Goal: Task Accomplishment & Management: Manage account settings

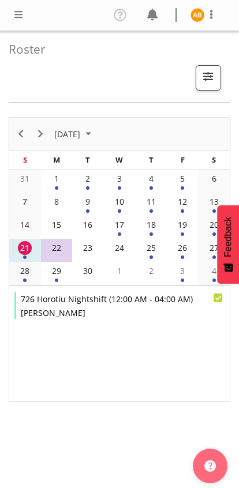
click at [203, 13] on img at bounding box center [197, 15] width 14 height 14
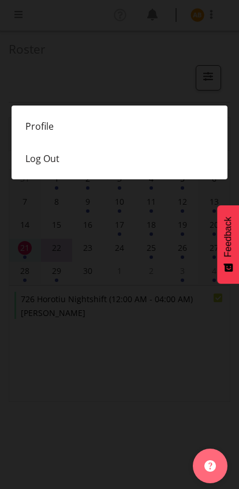
click at [31, 131] on link "Profile" at bounding box center [119, 126] width 215 height 32
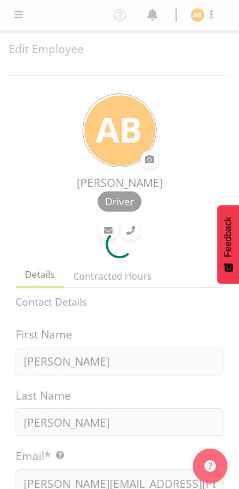
select select "TimelineWeek"
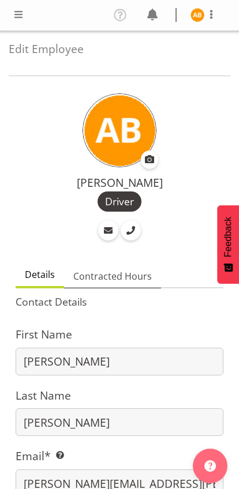
click at [80, 275] on span "Contracted Hours" at bounding box center [112, 276] width 78 height 14
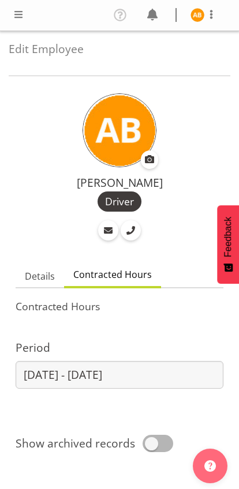
click at [22, 19] on span at bounding box center [19, 14] width 14 height 14
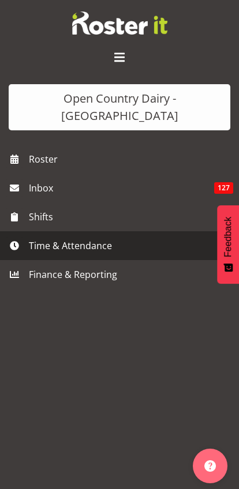
click at [36, 237] on span "Time & Attendance" at bounding box center [122, 245] width 187 height 17
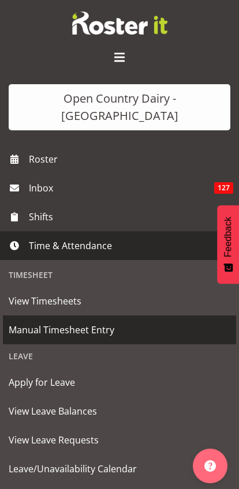
click at [14, 321] on span "Manual Timesheet Entry" at bounding box center [119, 329] width 221 height 17
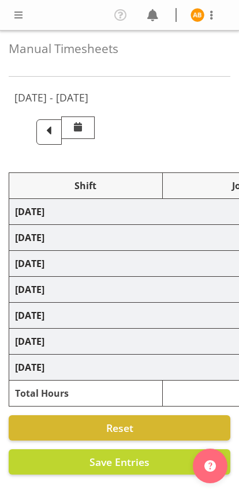
select select "78954"
select select "78987"
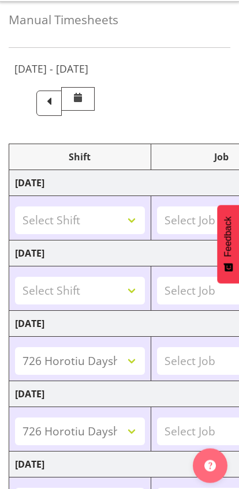
scroll to position [29, 0]
click at [56, 106] on span at bounding box center [48, 101] width 15 height 15
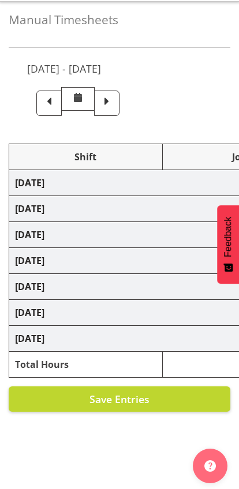
select select "78954"
select select "78987"
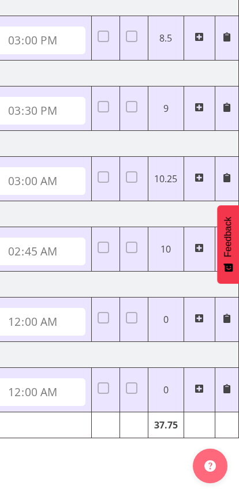
scroll to position [0, 577]
